Goal: Information Seeking & Learning: Check status

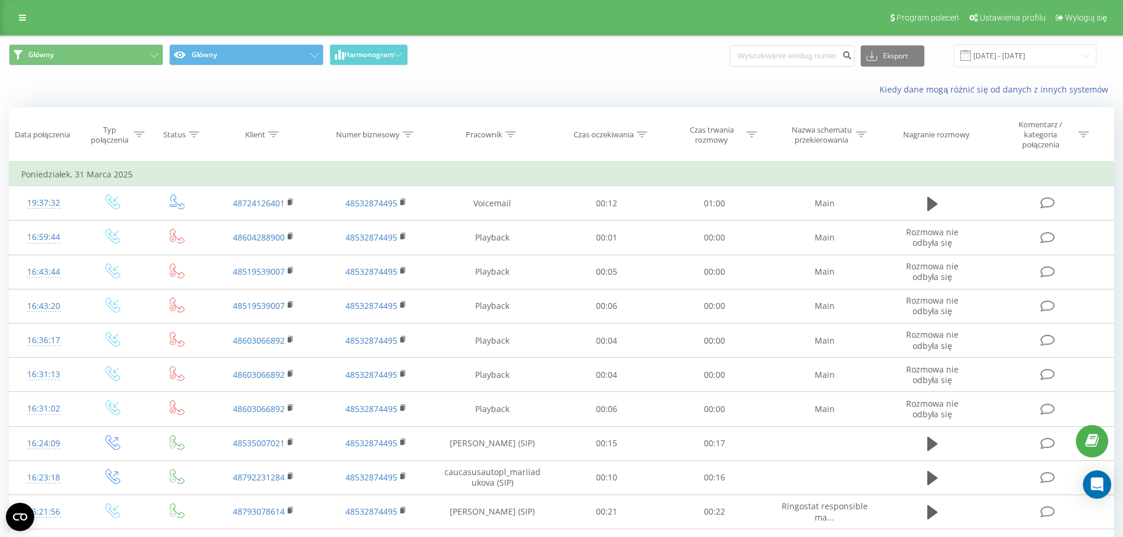
drag, startPoint x: 806, startPoint y: 67, endPoint x: 784, endPoint y: 55, distance: 24.3
click at [564, 67] on div "Eksport .csv .xls .xlsx 01.01.2016 - 31.03.2025" at bounding box center [912, 55] width 367 height 23
click at [564, 55] on input at bounding box center [791, 55] width 125 height 21
paste input "785 105 934"
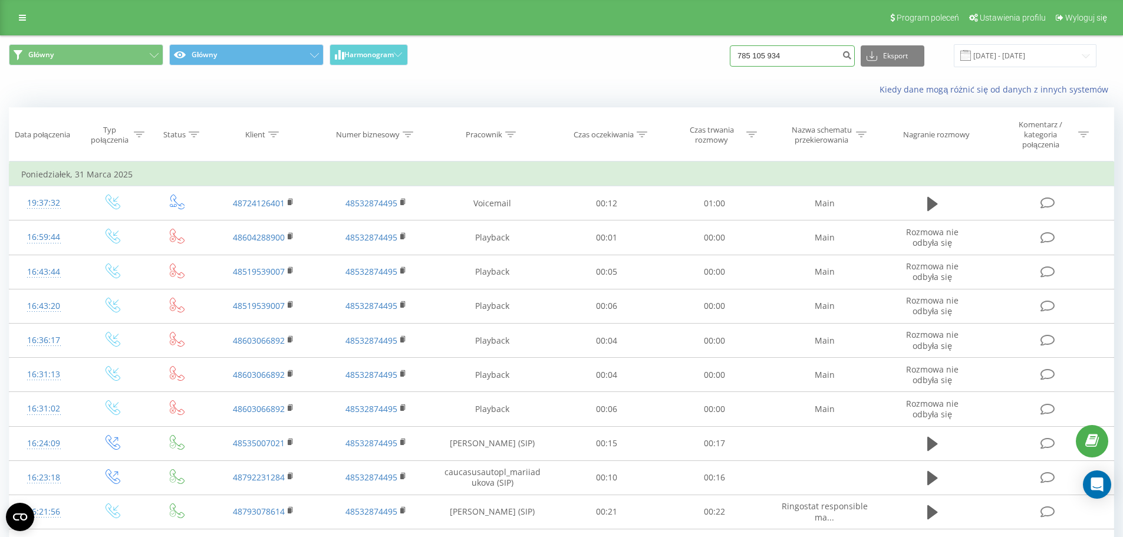
type input "785 105 934"
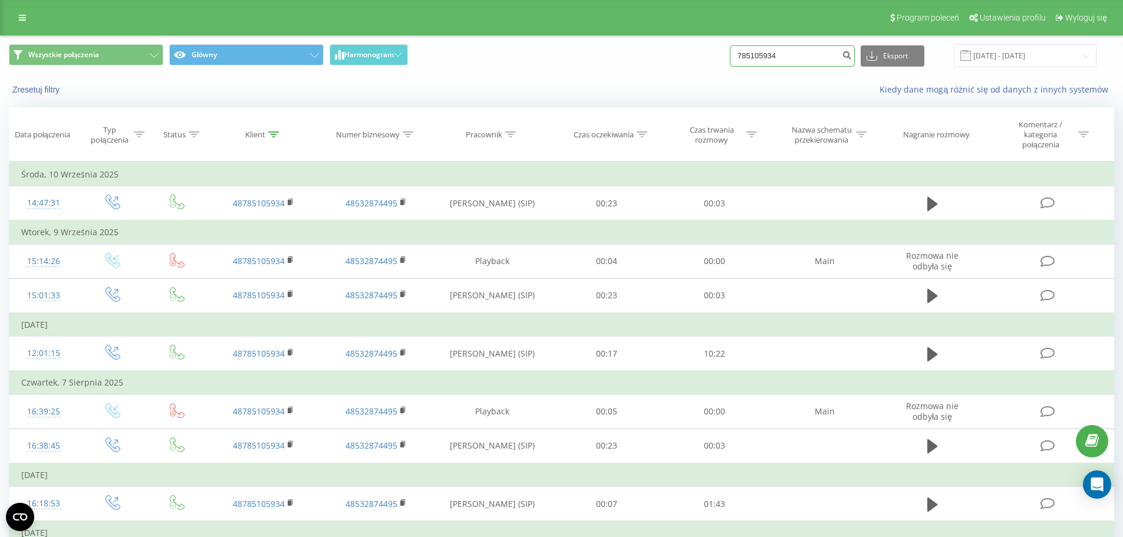
click at [778, 54] on input "785105934" at bounding box center [791, 55] width 125 height 21
paste input "4860448798"
type input "48604487984"
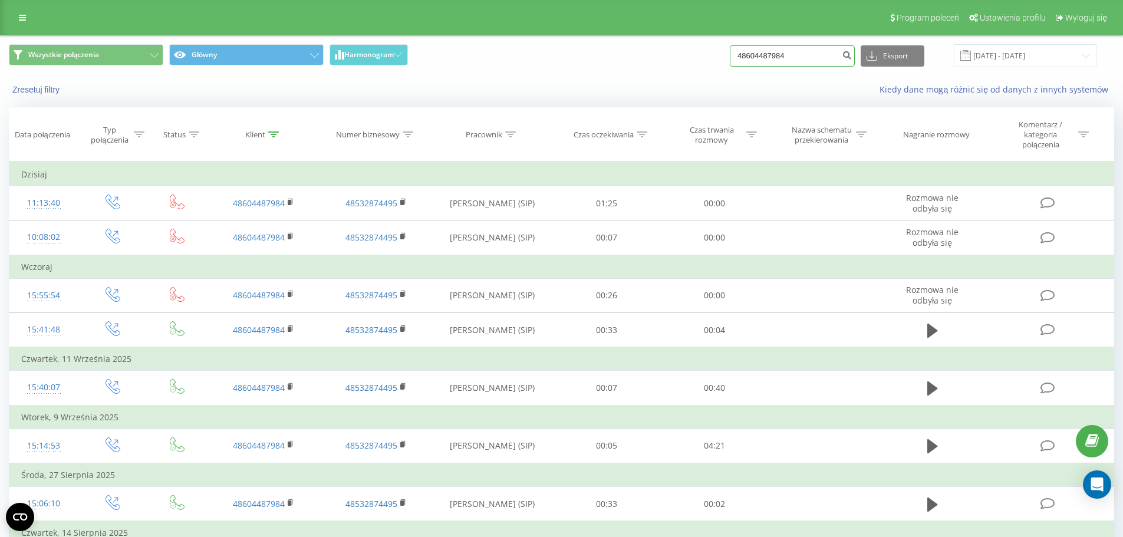
click at [832, 62] on input "48604487984" at bounding box center [791, 55] width 125 height 21
paste input "785777808"
type input "785777808"
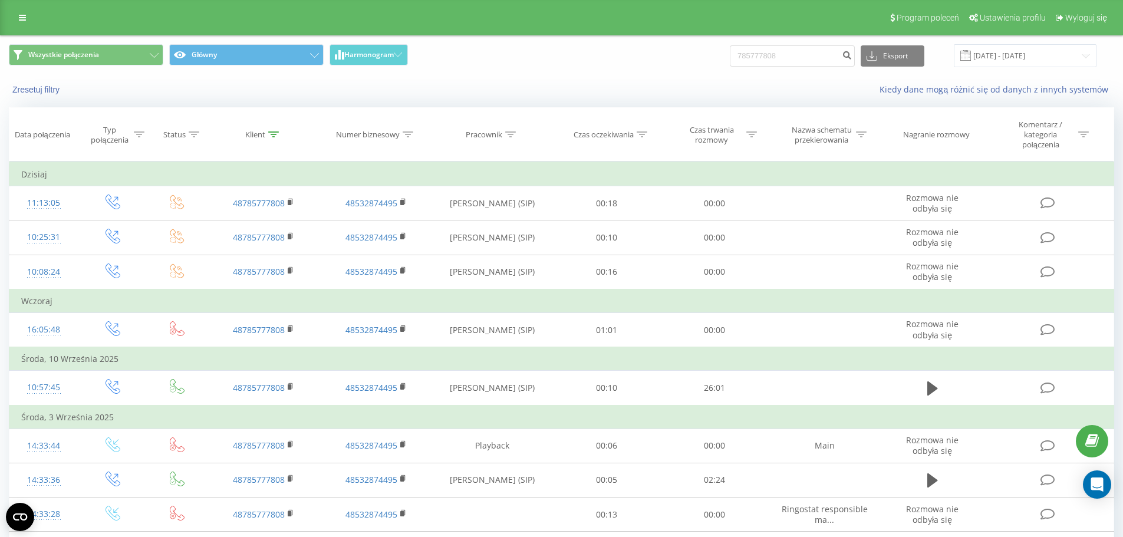
click at [774, 44] on div "Wszystkie połączenia Główny Harmonogram 785777808 Eksport .csv .xls .xlsx 23.06…" at bounding box center [561, 55] width 1121 height 39
click at [776, 52] on input "785777808" at bounding box center [791, 55] width 125 height 21
paste input "692830190"
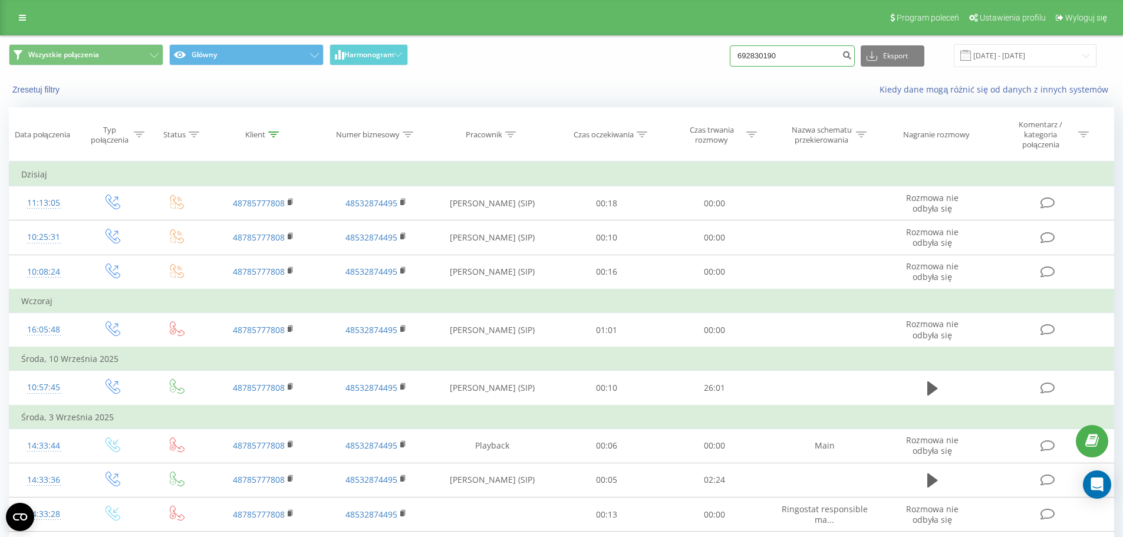
type input "692830190"
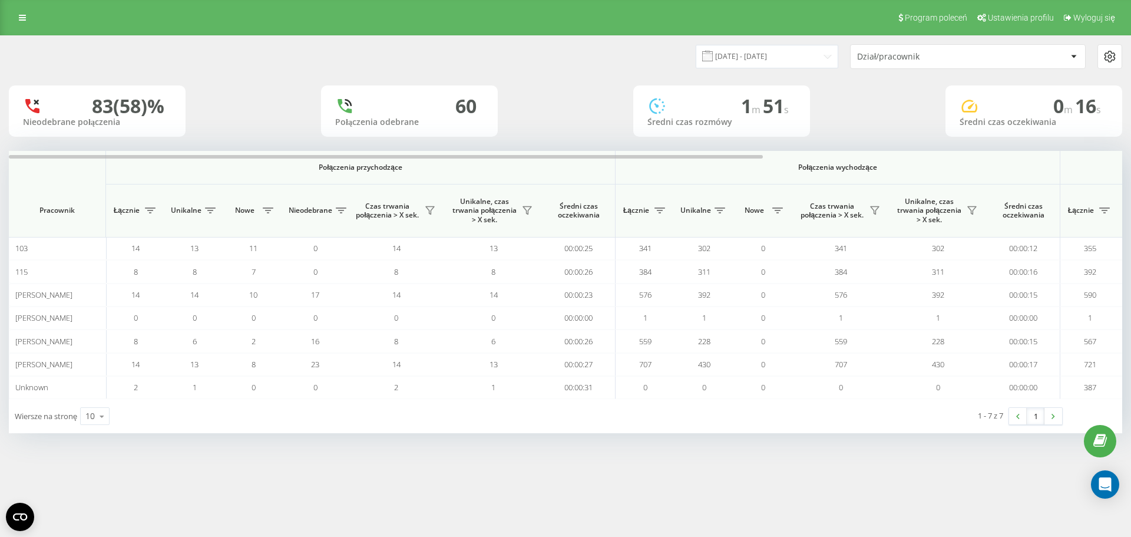
click at [790, 71] on div "[DATE] - [DATE] Dział/pracownik" at bounding box center [566, 56] width 1130 height 41
click at [779, 64] on input "[DATE] - [DATE]" at bounding box center [767, 56] width 143 height 23
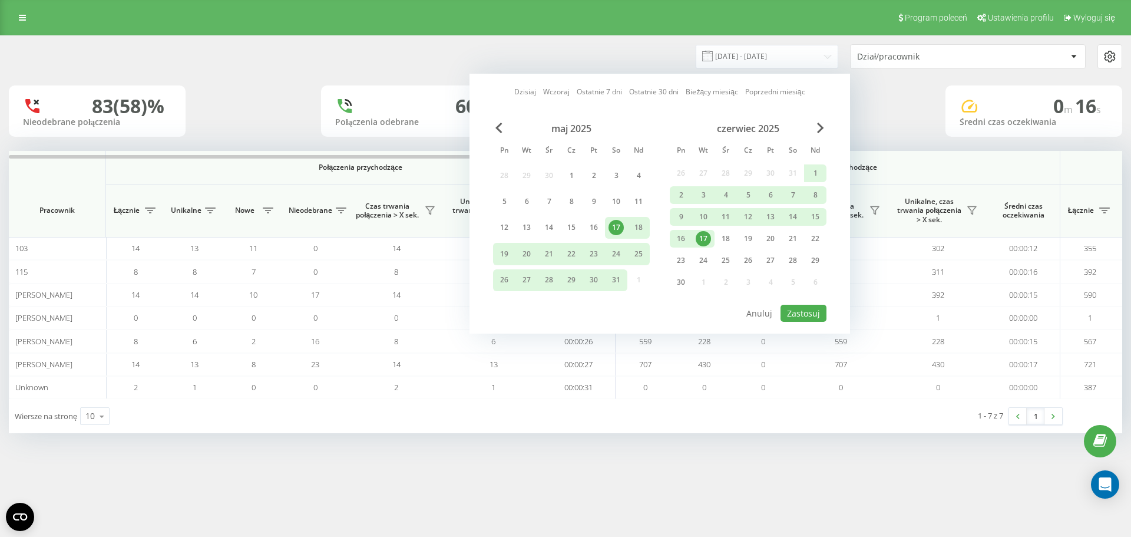
click at [537, 93] on div "[DATE] [DATE] Ostatnie 7 dni Ostatnie 30 dni Bieżący miesiąc Poprzedni miesiąc" at bounding box center [659, 92] width 291 height 12
click at [530, 93] on link "Dzisiaj" at bounding box center [525, 91] width 22 height 11
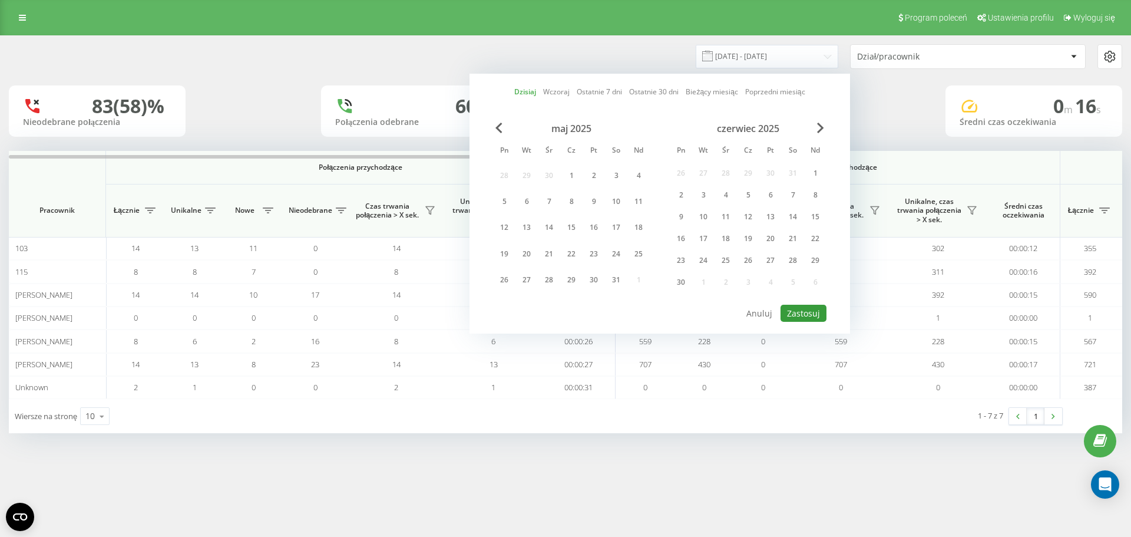
click at [799, 307] on button "Zastosuj" at bounding box center [804, 313] width 46 height 17
type input "23.09.2025 - 23.09.2025"
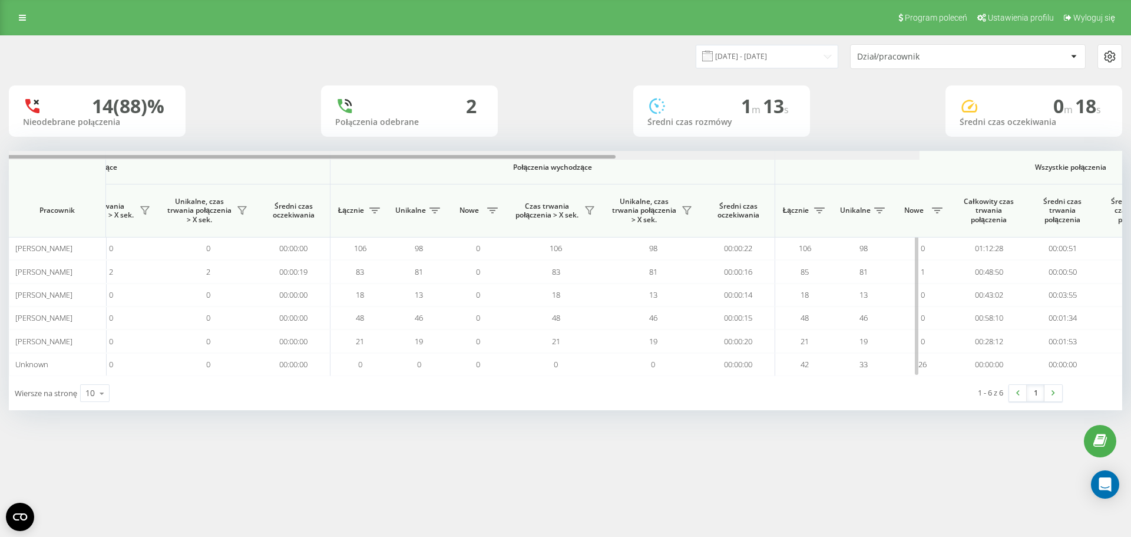
scroll to position [0, 530]
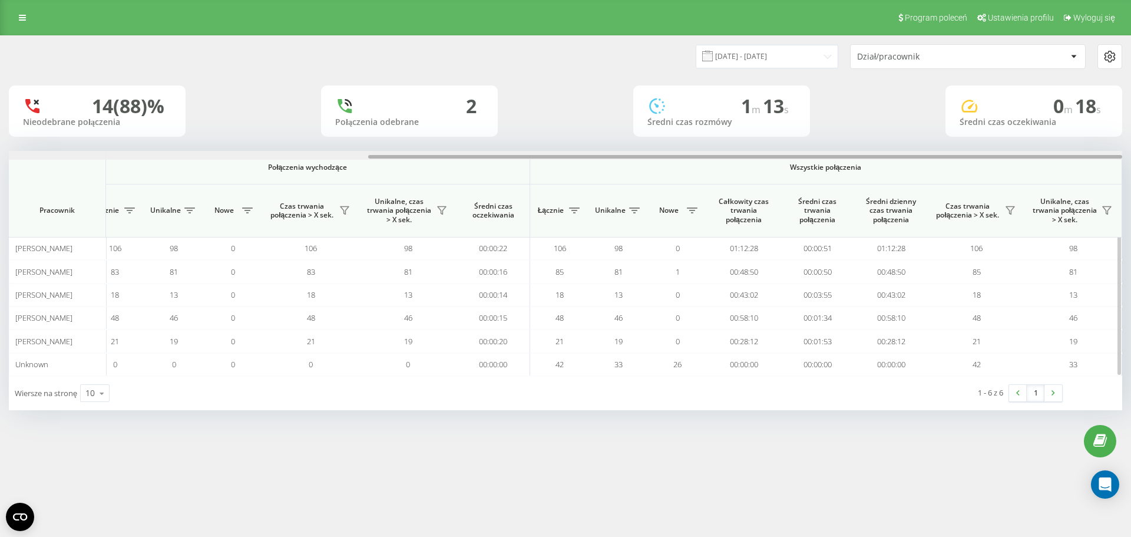
drag, startPoint x: 216, startPoint y: 157, endPoint x: 874, endPoint y: 210, distance: 660.3
click at [874, 210] on div "Połączenia przychodzące Połączenia wychodzące Wszystkie połączenia Pracownik Łą…" at bounding box center [566, 263] width 1114 height 225
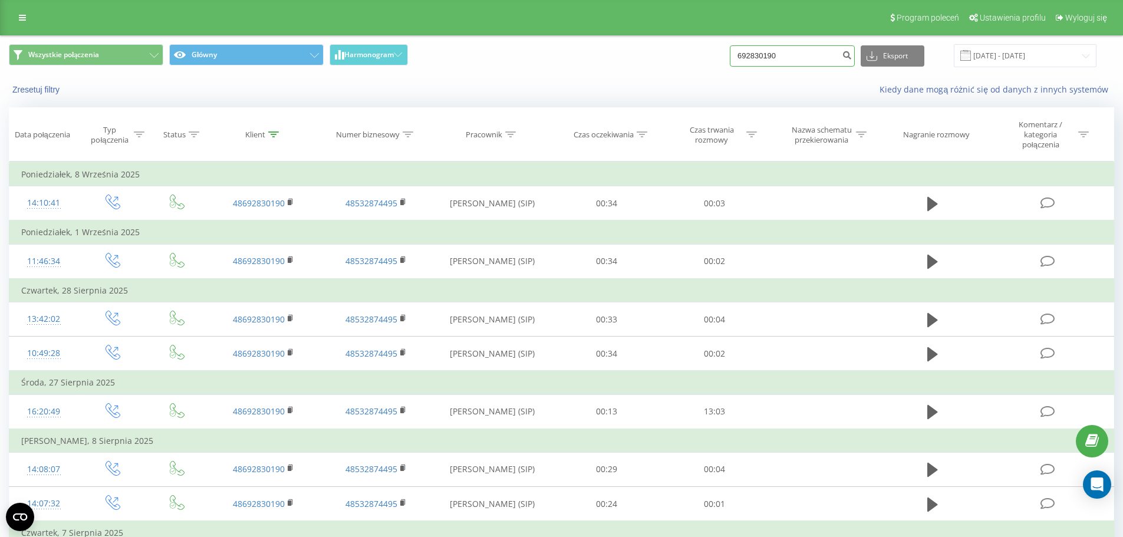
click at [791, 49] on input "692830190" at bounding box center [791, 55] width 125 height 21
paste input "459051111"
type input "459051111"
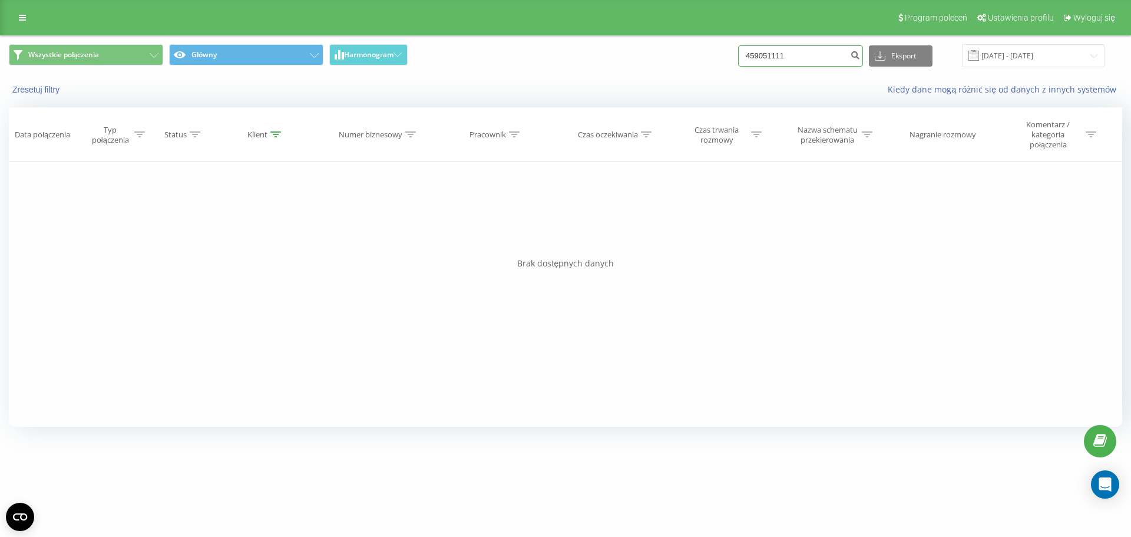
click at [797, 60] on input "459051111" at bounding box center [800, 55] width 125 height 21
click at [860, 57] on icon "submit" at bounding box center [855, 53] width 10 height 7
click at [765, 58] on input "459051111" at bounding box center [800, 55] width 125 height 21
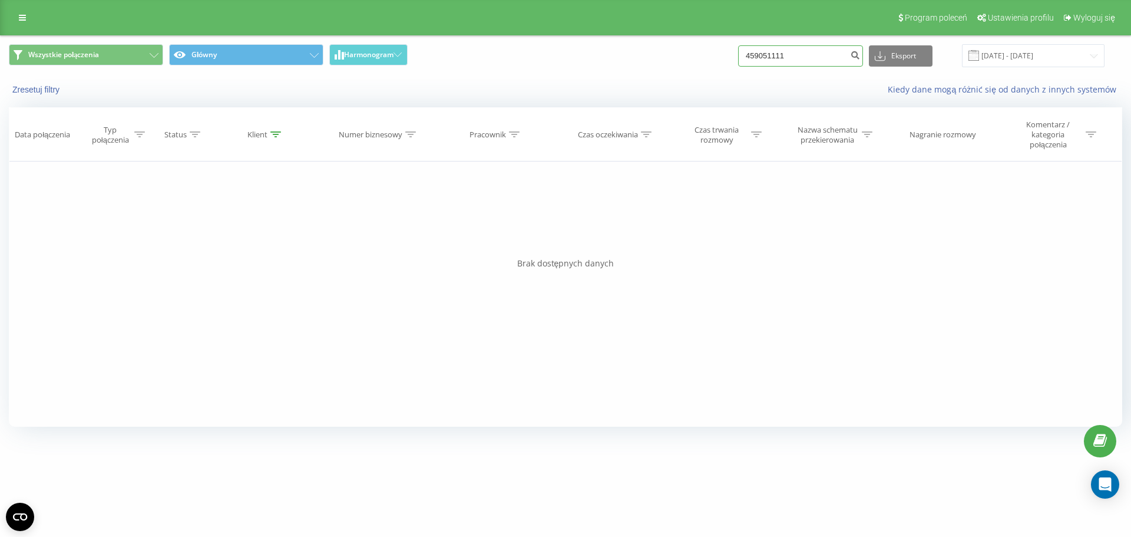
paste input "513333799"
type input "513333799"
click at [789, 55] on input "513333799" at bounding box center [800, 55] width 125 height 21
paste input "790452080"
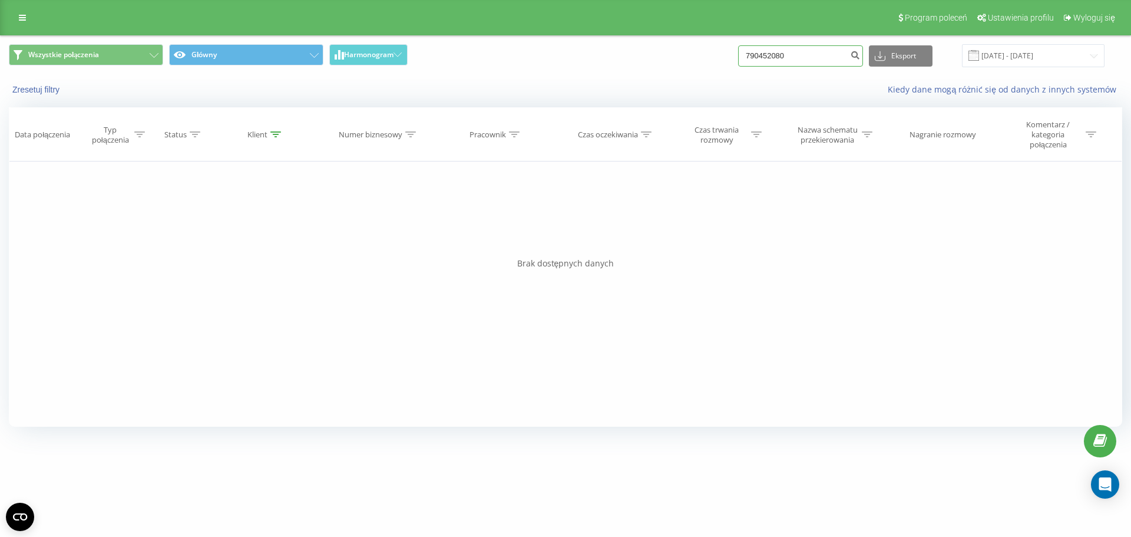
type input "790452080"
click at [823, 55] on input "790452080" at bounding box center [800, 55] width 125 height 21
paste input "509855687"
type input "509855687"
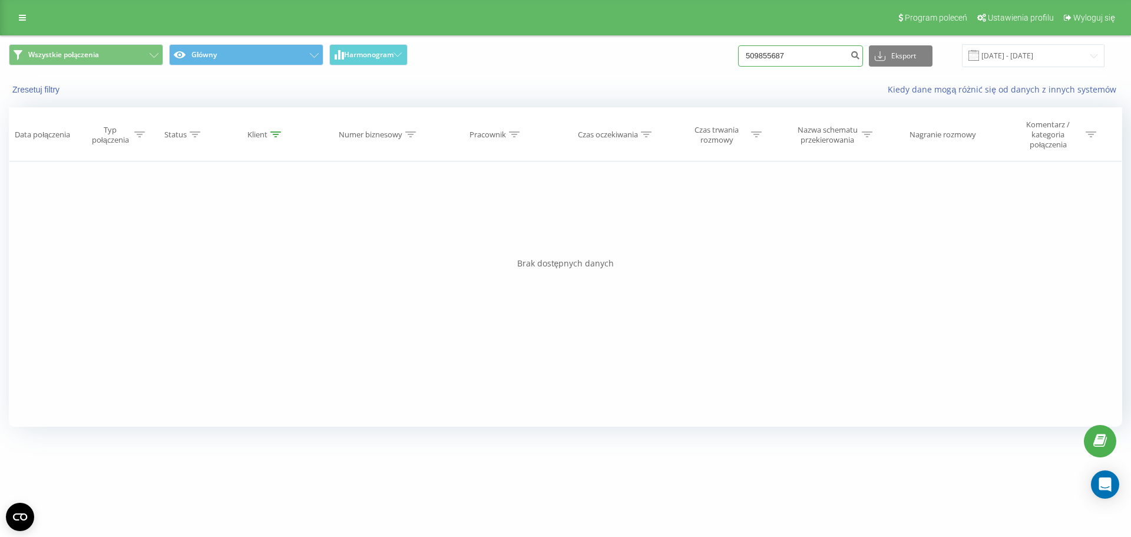
click at [769, 48] on input "509855687" at bounding box center [800, 55] width 125 height 21
paste input "37778246"
type input "537778246"
click at [821, 49] on input "537778246" at bounding box center [800, 55] width 125 height 21
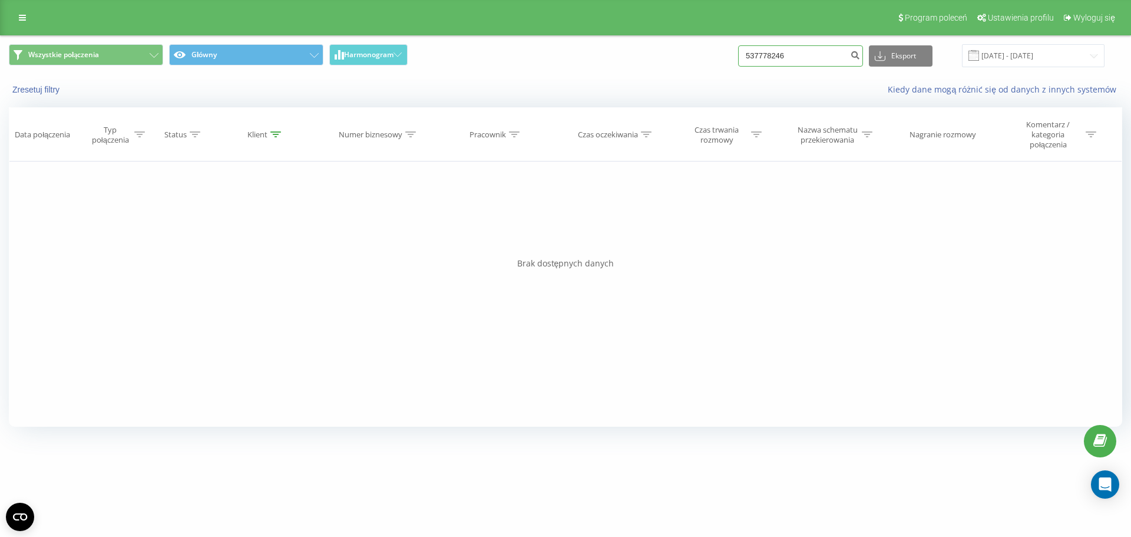
click at [821, 49] on input "537778246" at bounding box center [800, 55] width 125 height 21
paste input "07085895"
type input "507085895"
click at [807, 62] on input "507085895" at bounding box center [800, 55] width 125 height 21
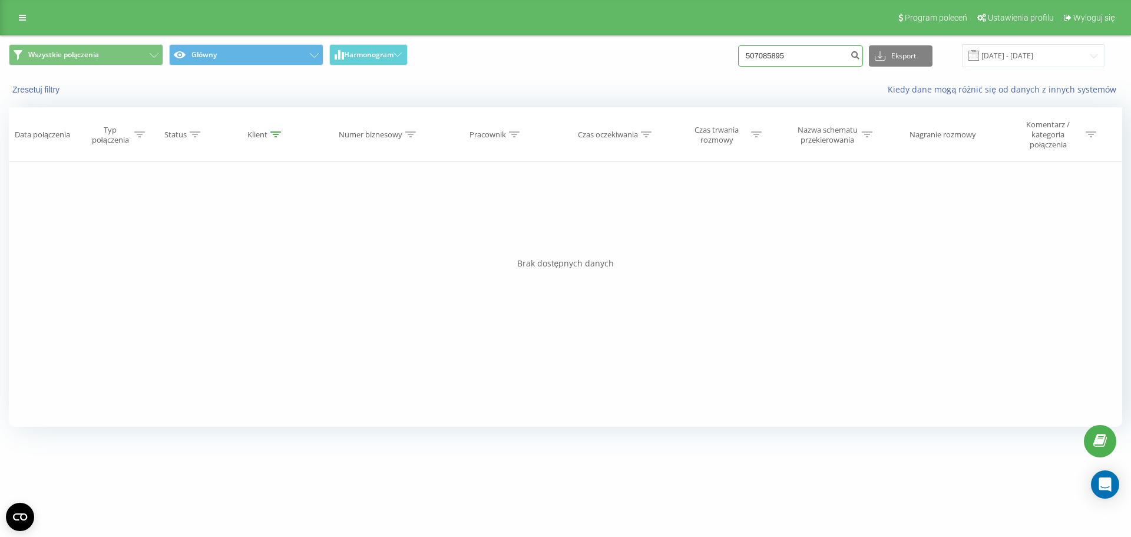
paste input "882168534"
type input "882168534"
click at [796, 66] on div "882168534 Eksport .csv .xls .xlsx 23.06.2025 - 23.09.2025" at bounding box center [921, 55] width 367 height 23
click at [796, 62] on input "882168534" at bounding box center [800, 55] width 125 height 21
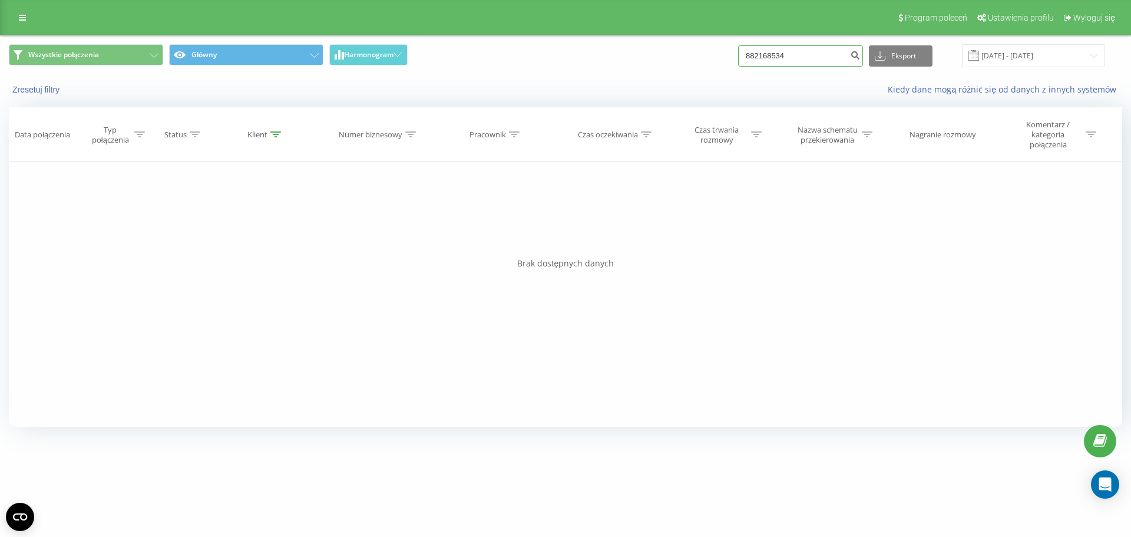
paste input "509619783"
type input "509619783"
click at [798, 57] on input "509619783" at bounding box center [800, 55] width 125 height 21
click at [798, 56] on input "509619783" at bounding box center [800, 55] width 125 height 21
click at [798, 55] on input "509619783" at bounding box center [800, 55] width 125 height 21
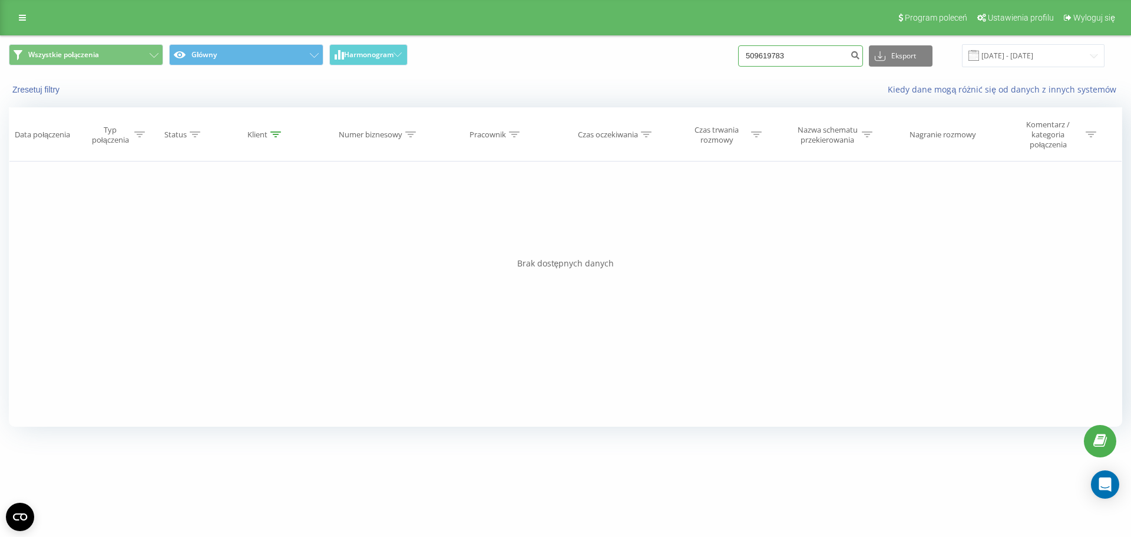
click at [798, 55] on input "509619783" at bounding box center [800, 55] width 125 height 21
paste input "697599836"
type input "697599836"
drag, startPoint x: 789, startPoint y: 72, endPoint x: 794, endPoint y: 59, distance: 14.0
click at [789, 71] on div "Wszystkie połączenia Główny Harmonogram 697599836 Eksport .csv .xls .xlsx 23.06…" at bounding box center [566, 55] width 1130 height 39
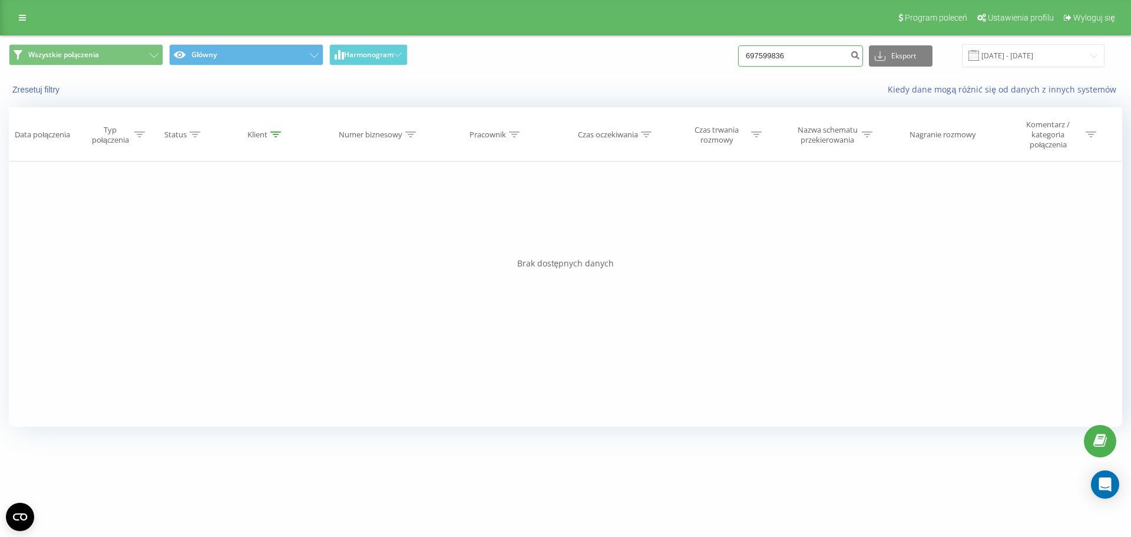
click at [794, 59] on input "697599836" at bounding box center [800, 55] width 125 height 21
paste input "4578088"
type input "694578088"
click at [798, 65] on input "694578088" at bounding box center [800, 55] width 125 height 21
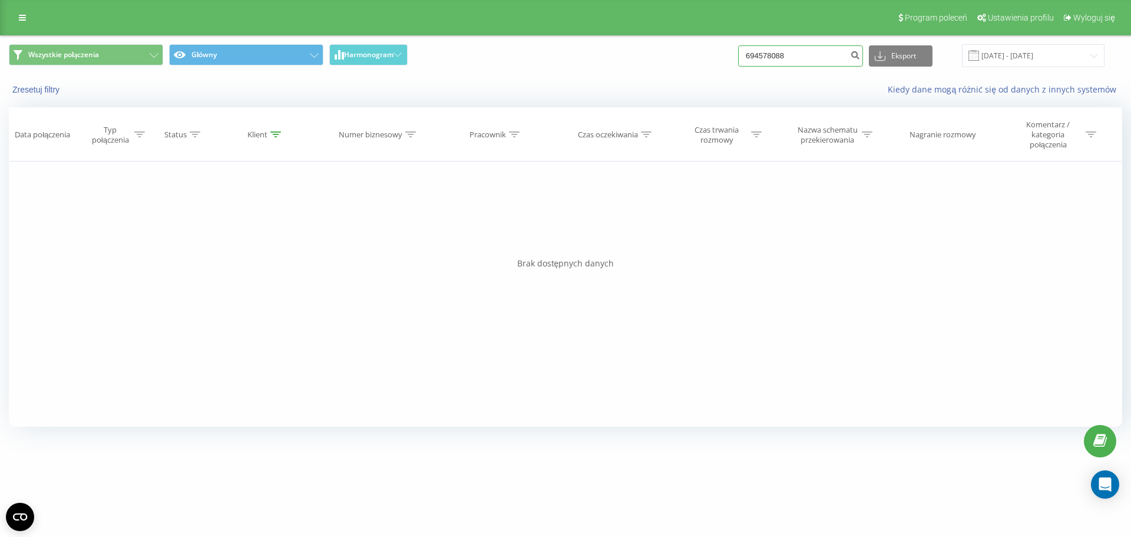
click at [798, 65] on input "694578088" at bounding box center [800, 55] width 125 height 21
paste input "798832470"
type input "798832470"
click at [860, 55] on icon "submit" at bounding box center [855, 53] width 10 height 7
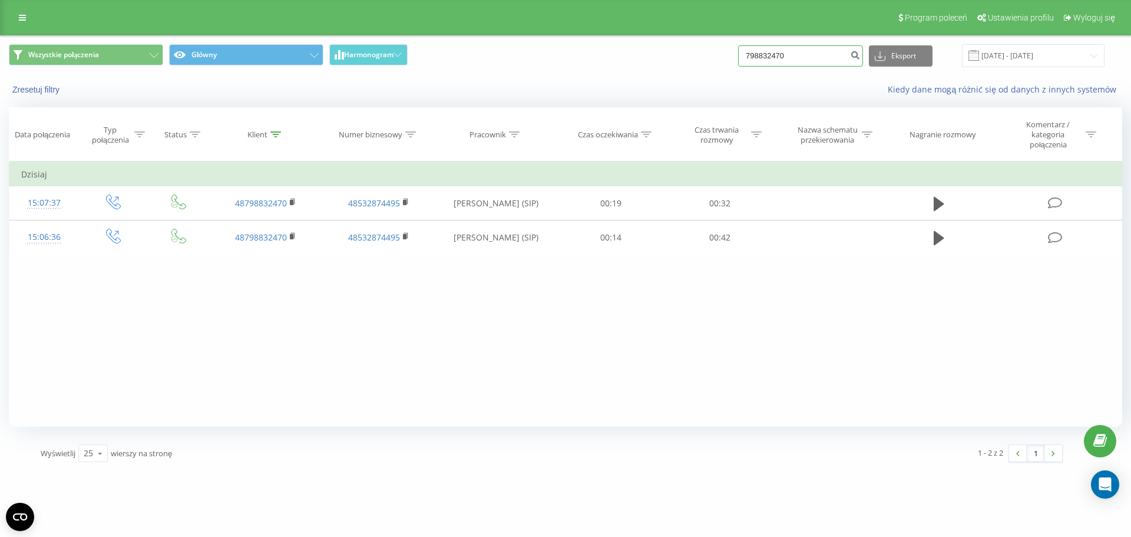
click at [777, 51] on input "798832470" at bounding box center [800, 55] width 125 height 21
paste input "48724126401"
type input "48724126401"
click at [787, 49] on input "48724126401" at bounding box center [800, 55] width 125 height 21
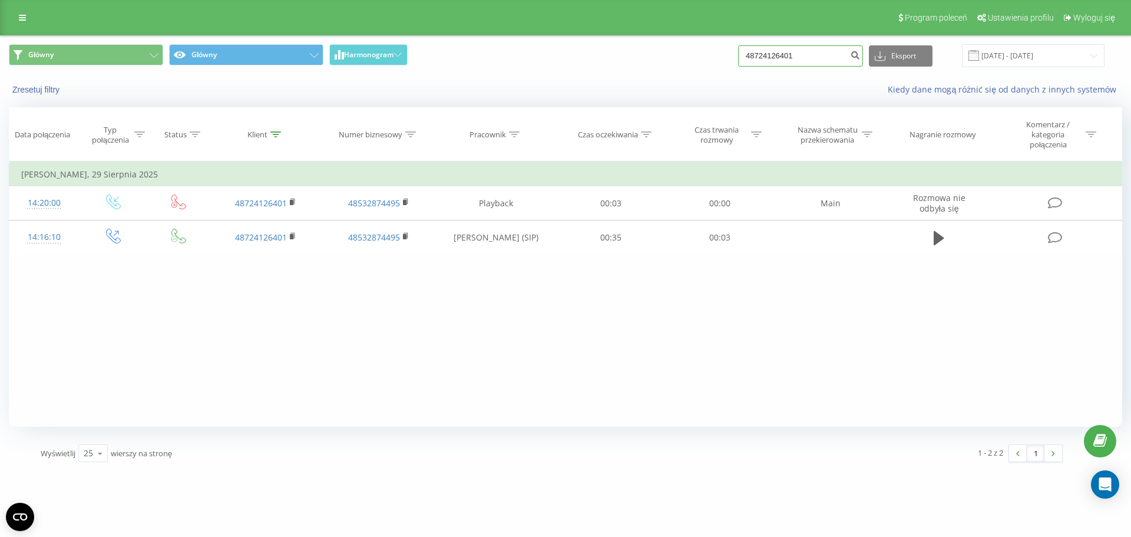
click at [787, 49] on input "48724126401" at bounding box center [800, 55] width 125 height 21
paste input "96404655"
type input "48796404655"
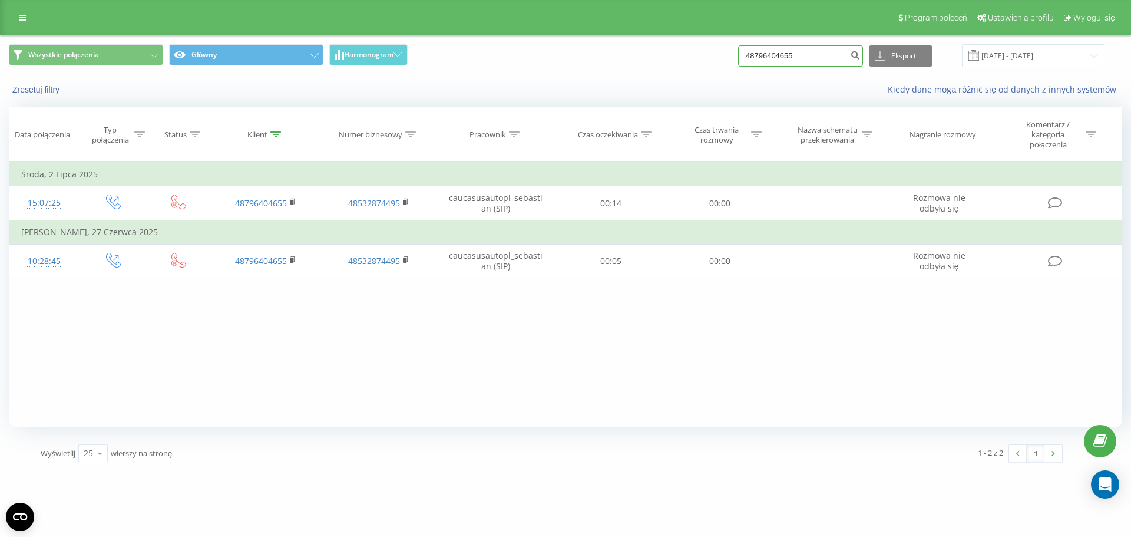
click at [777, 45] on input "48796404655" at bounding box center [800, 55] width 125 height 21
paste input "691-084-027"
click at [782, 51] on input "48691-084-027" at bounding box center [800, 55] width 125 height 21
type input "48691084027"
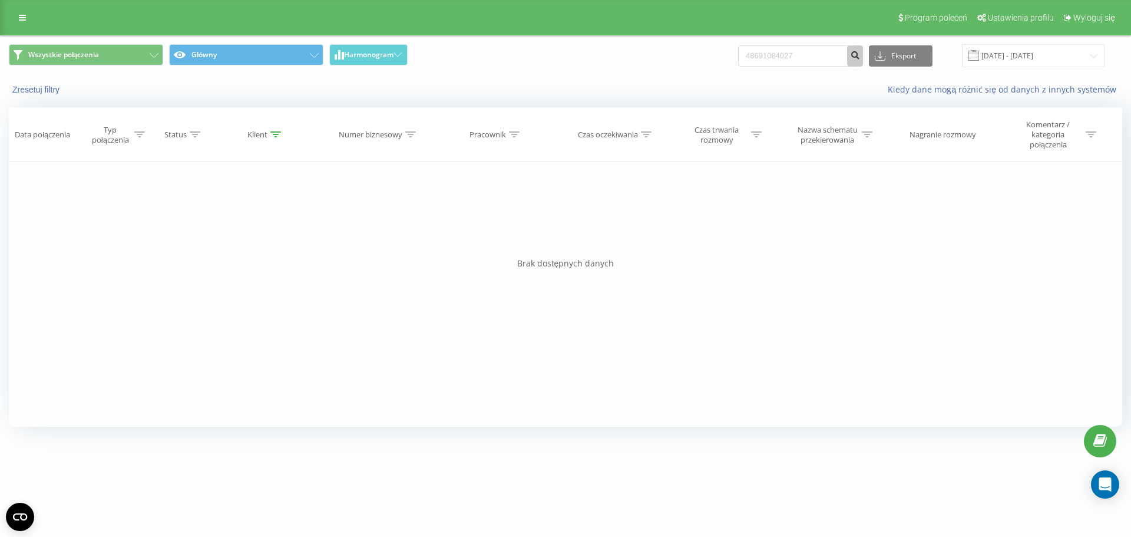
click at [860, 55] on icon "submit" at bounding box center [855, 53] width 10 height 7
click at [820, 54] on input "48691084027" at bounding box center [800, 55] width 125 height 21
paste input "53450787"
type input "48534507877"
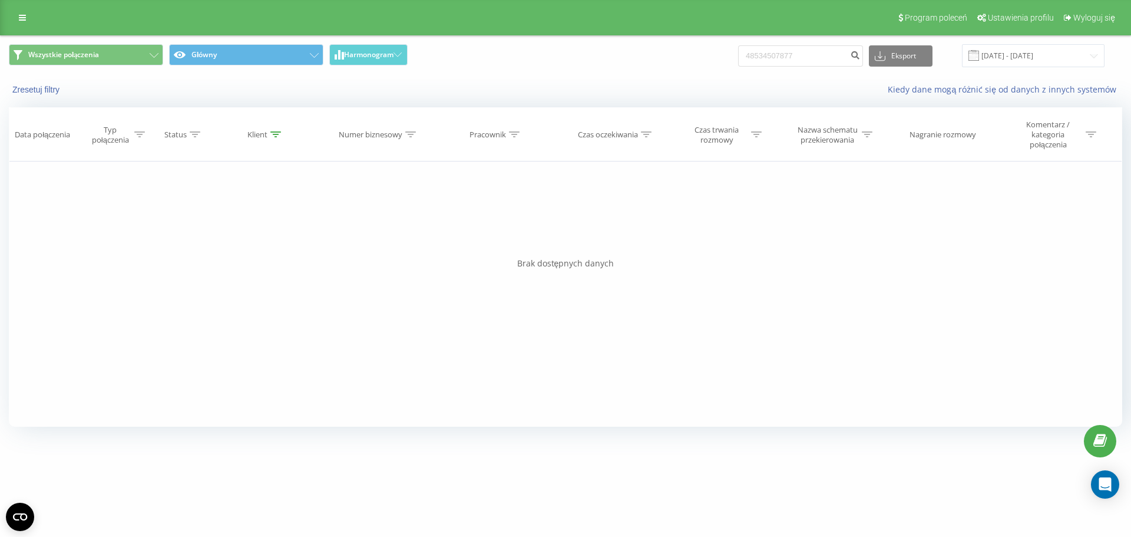
click at [765, 42] on div "Wszystkie połączenia Główny Harmonogram 48534507877 Eksport .csv .xls .xlsx 23.…" at bounding box center [566, 55] width 1130 height 39
click at [768, 47] on input "48534507877" at bounding box center [800, 55] width 125 height 21
paste input "604288900"
type input "48604288900"
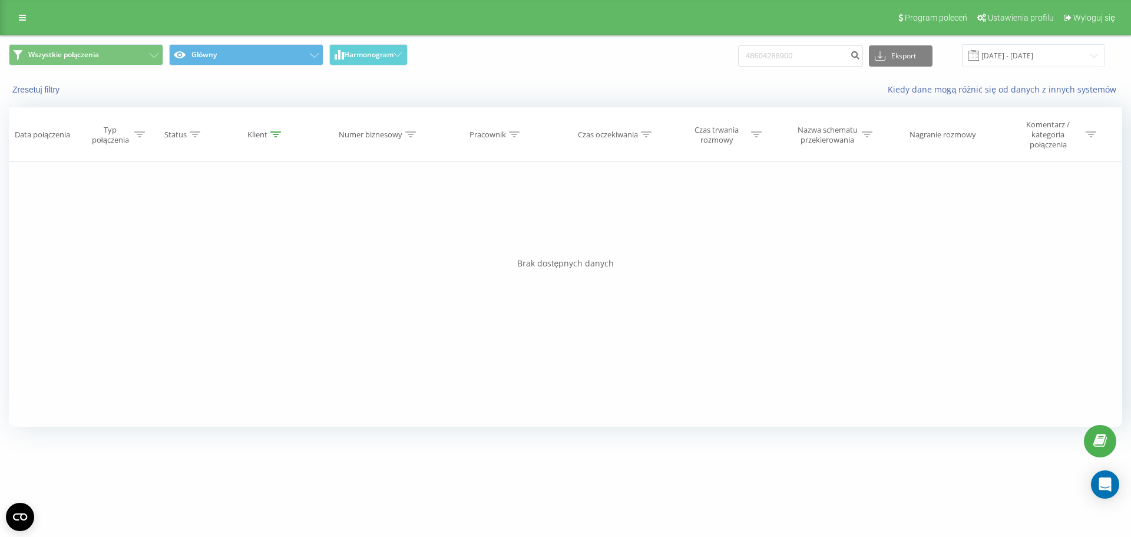
click at [877, 55] on div "48604288900 Eksport .csv .xls .xlsx 23.06.2025 - 23.09.2025" at bounding box center [921, 55] width 367 height 23
click at [860, 55] on icon "submit" at bounding box center [855, 53] width 10 height 7
click at [783, 62] on input "48604288900" at bounding box center [800, 55] width 125 height 21
paste input "508349935"
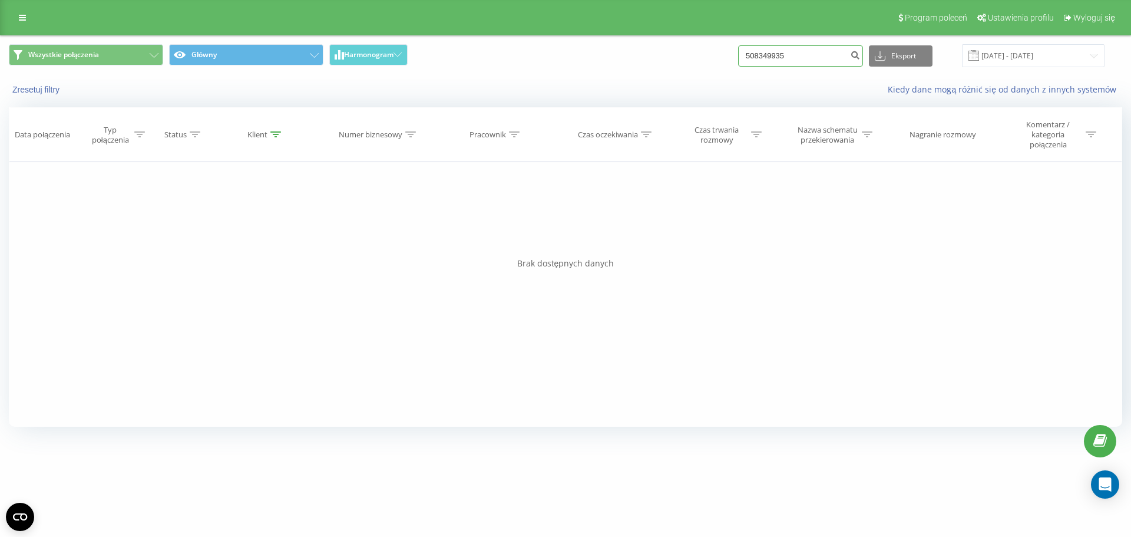
type input "508349935"
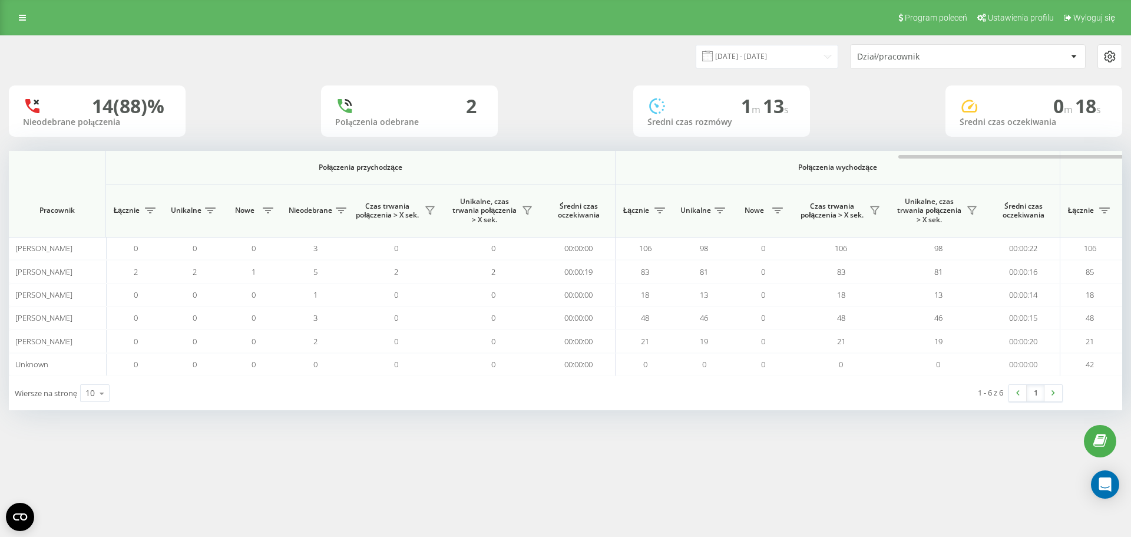
scroll to position [0, 530]
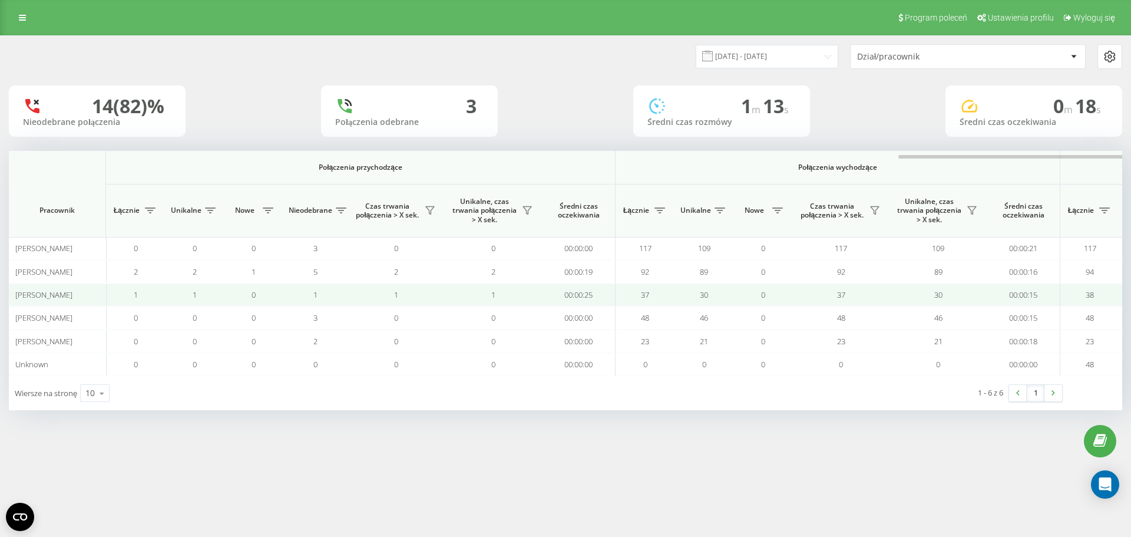
scroll to position [0, 530]
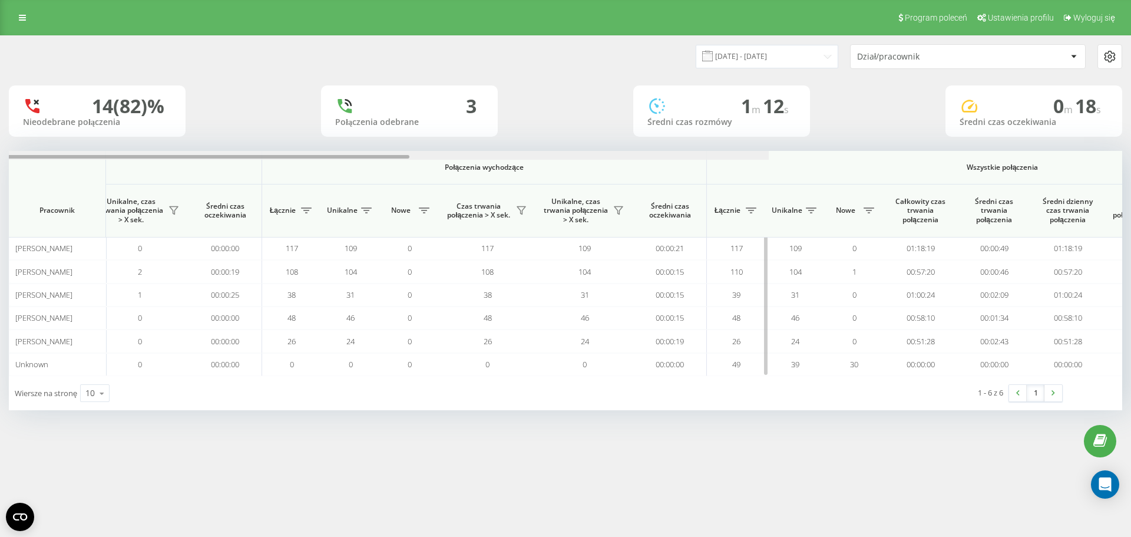
scroll to position [0, 530]
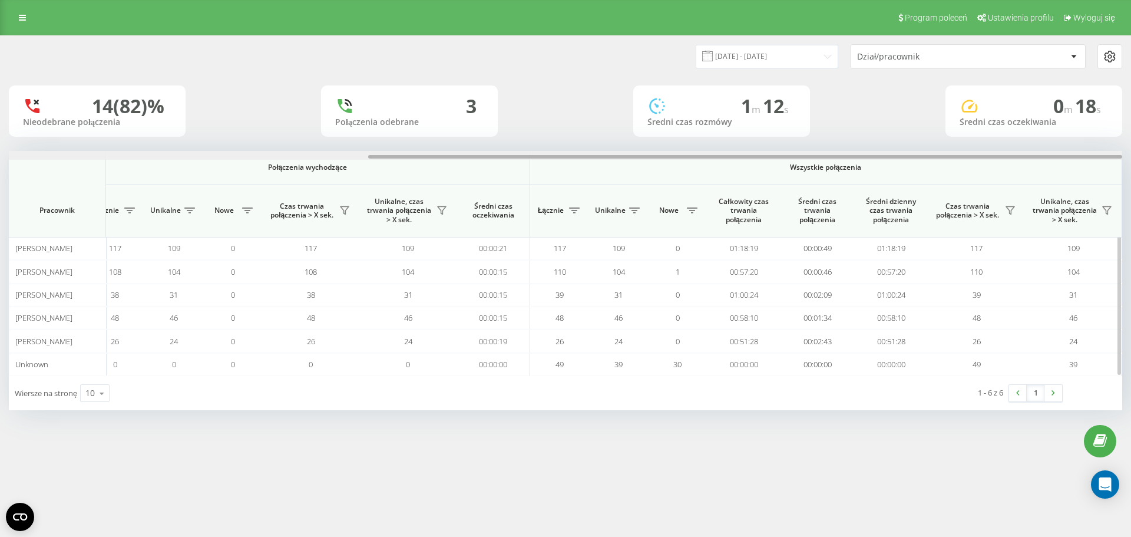
drag, startPoint x: 394, startPoint y: 156, endPoint x: 760, endPoint y: 167, distance: 366.1
click at [760, 167] on div "Połączenia przychodzące Połączenia wychodzące Wszystkie połączenia Pracownik Łą…" at bounding box center [566, 263] width 1114 height 225
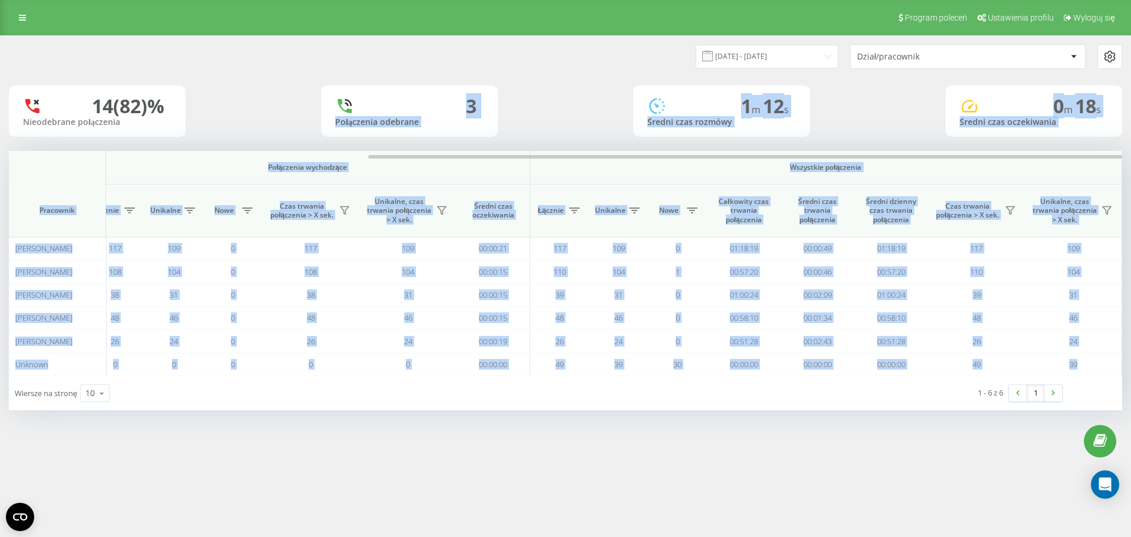
scroll to position [0, 0]
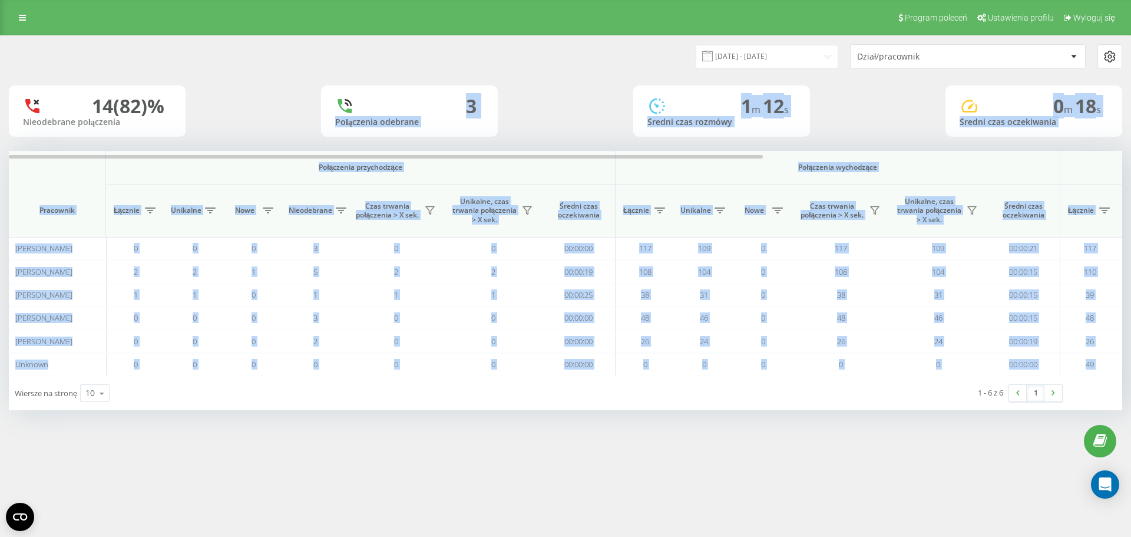
drag, startPoint x: 245, startPoint y: 127, endPoint x: 342, endPoint y: 130, distance: 97.3
click at [287, 129] on div "[DATE] - [DATE] Dział/pracownik 14 (82)% Nieodebrane połączenia 3 Połączenia od…" at bounding box center [566, 223] width 1114 height 374
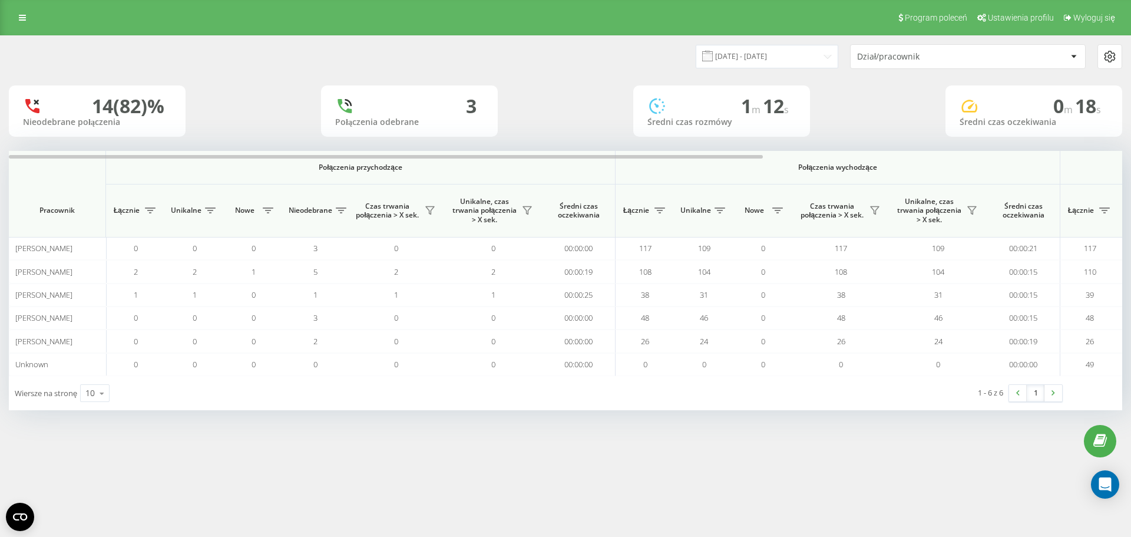
click at [238, 65] on div "[DATE] - [DATE] Dział/pracownik" at bounding box center [566, 56] width 1114 height 25
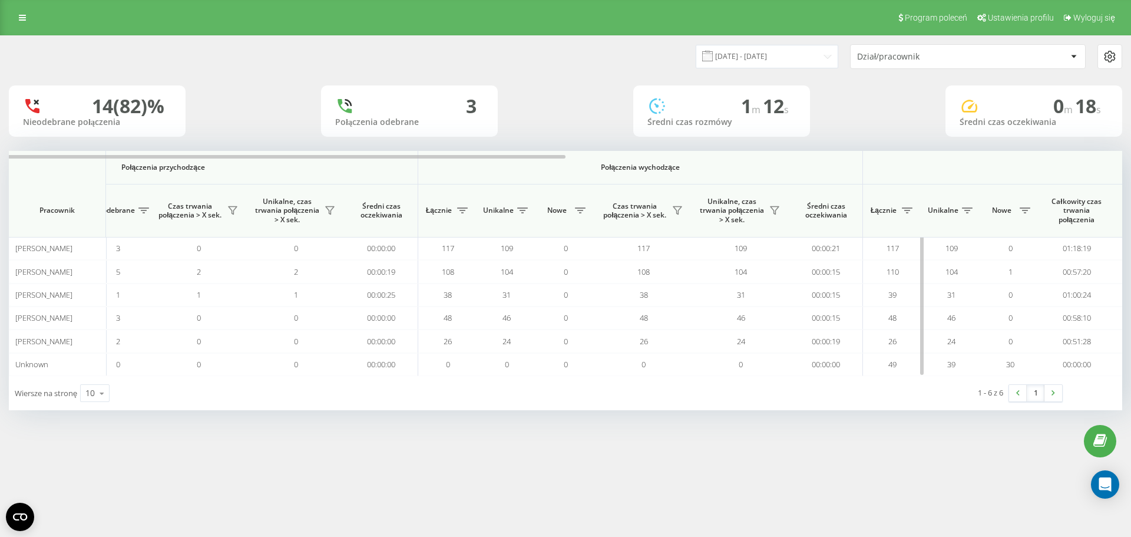
scroll to position [0, 485]
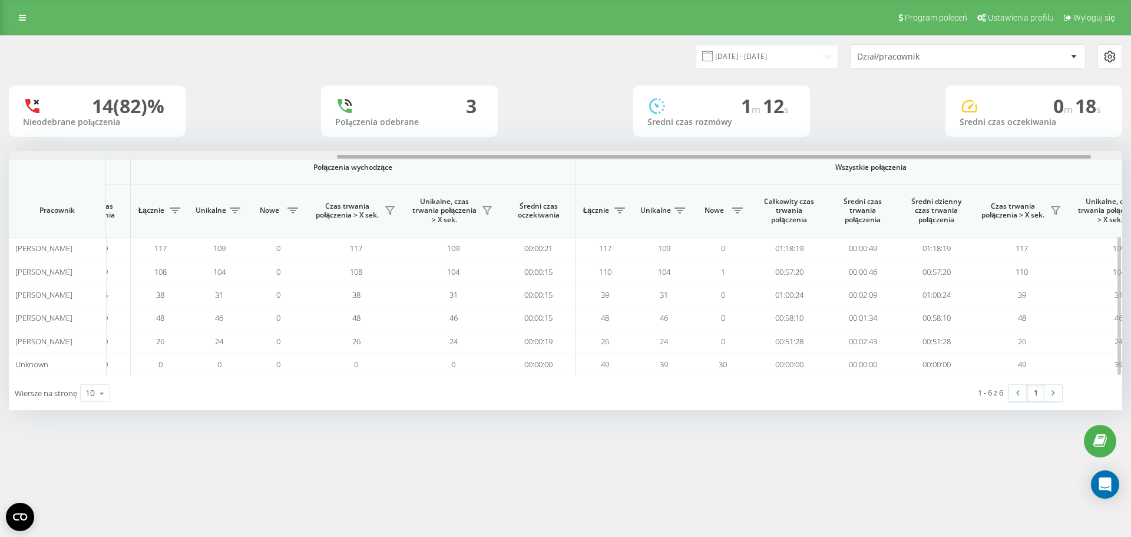
drag, startPoint x: 462, startPoint y: 156, endPoint x: 791, endPoint y: 164, distance: 328.9
click at [791, 164] on div "Połączenia przychodzące Połączenia wychodzące Wszystkie połączenia Pracownik Łą…" at bounding box center [566, 263] width 1114 height 225
